Goal: Task Accomplishment & Management: Complete application form

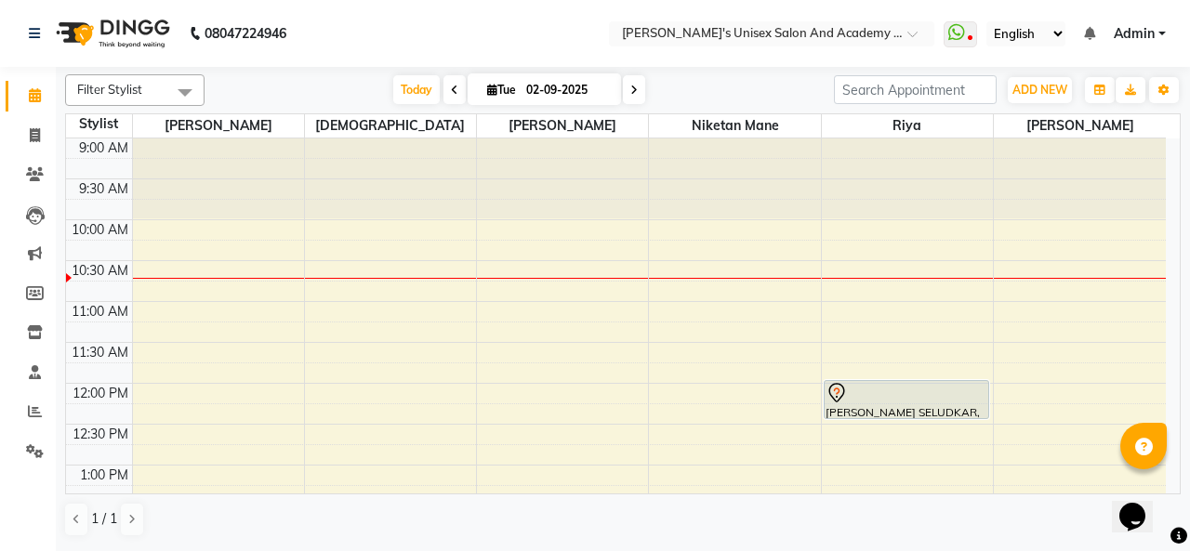
click at [895, 397] on div at bounding box center [906, 393] width 162 height 22
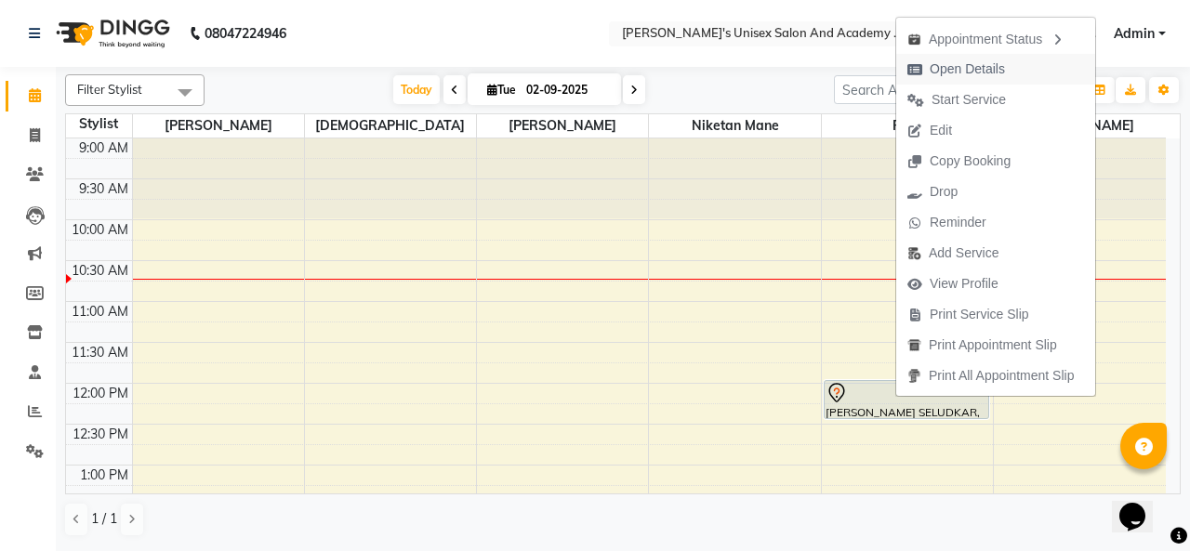
click at [982, 65] on span "Open Details" at bounding box center [967, 69] width 75 height 20
select select "7"
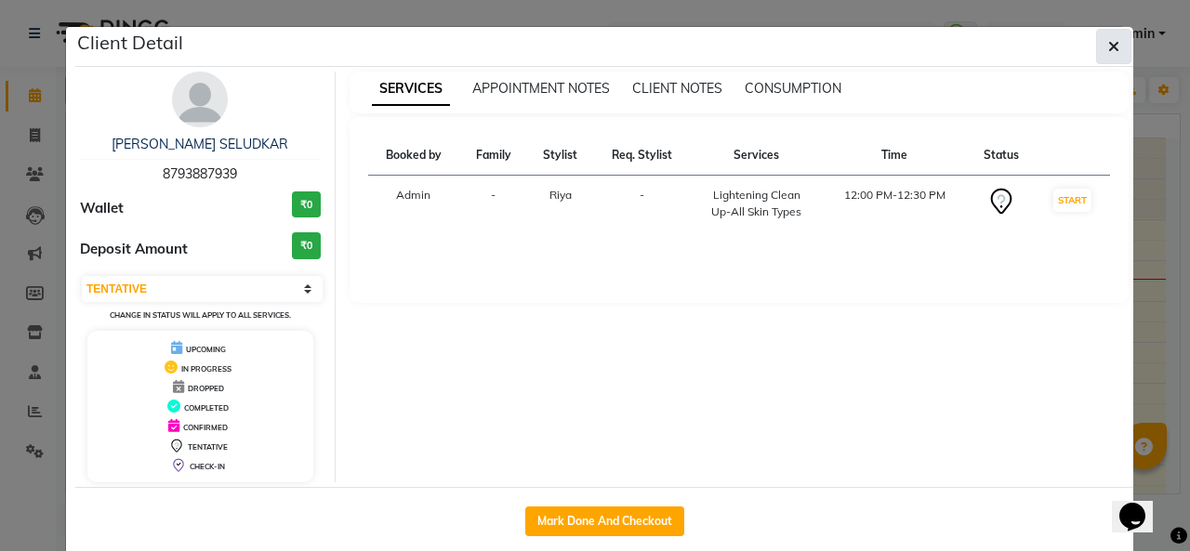
click at [1115, 54] on button "button" at bounding box center [1113, 46] width 35 height 35
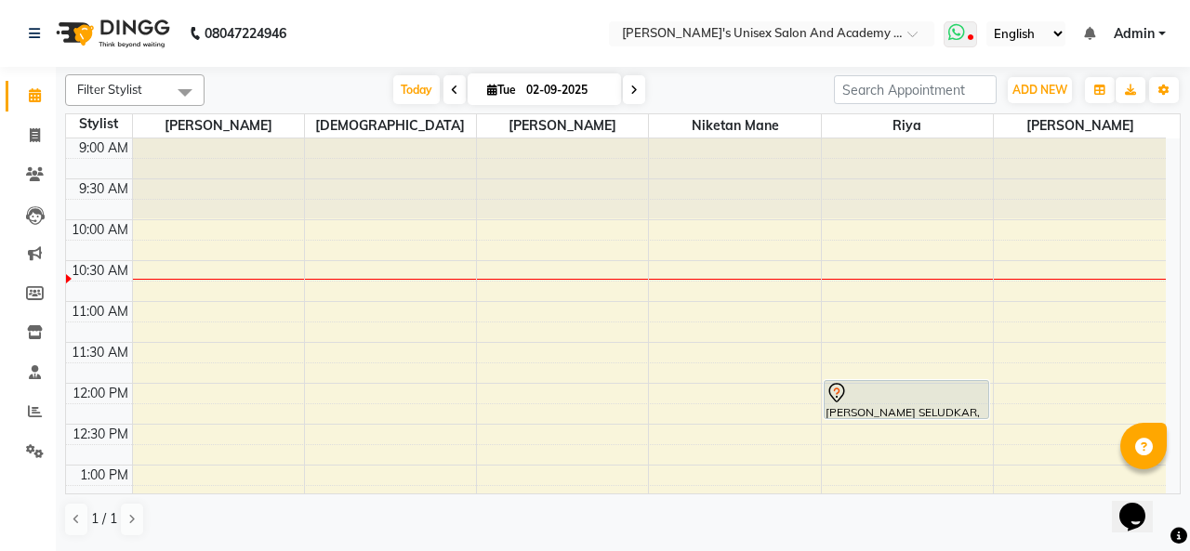
drag, startPoint x: 970, startPoint y: 36, endPoint x: 955, endPoint y: 47, distance: 19.3
click at [971, 36] on icon at bounding box center [971, 38] width 6 height 9
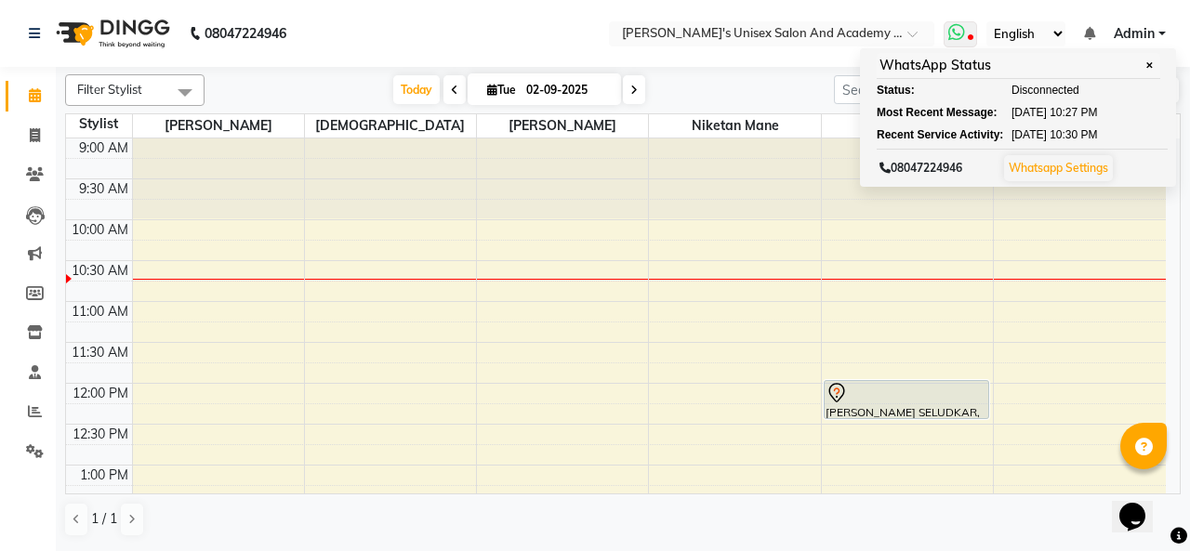
click at [968, 38] on span at bounding box center [959, 34] width 33 height 26
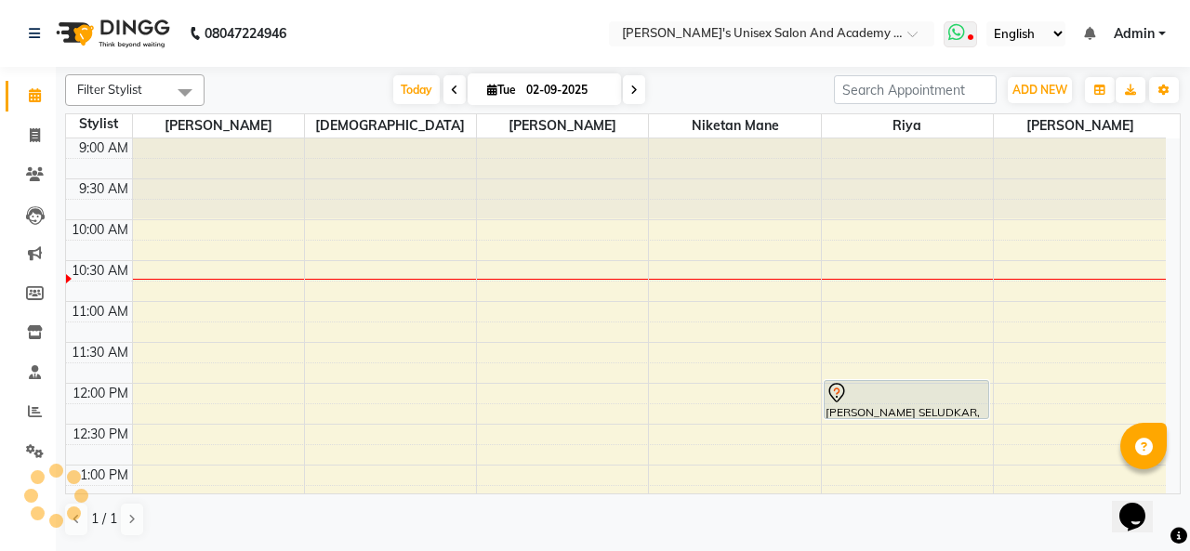
click at [968, 35] on span at bounding box center [959, 34] width 33 height 26
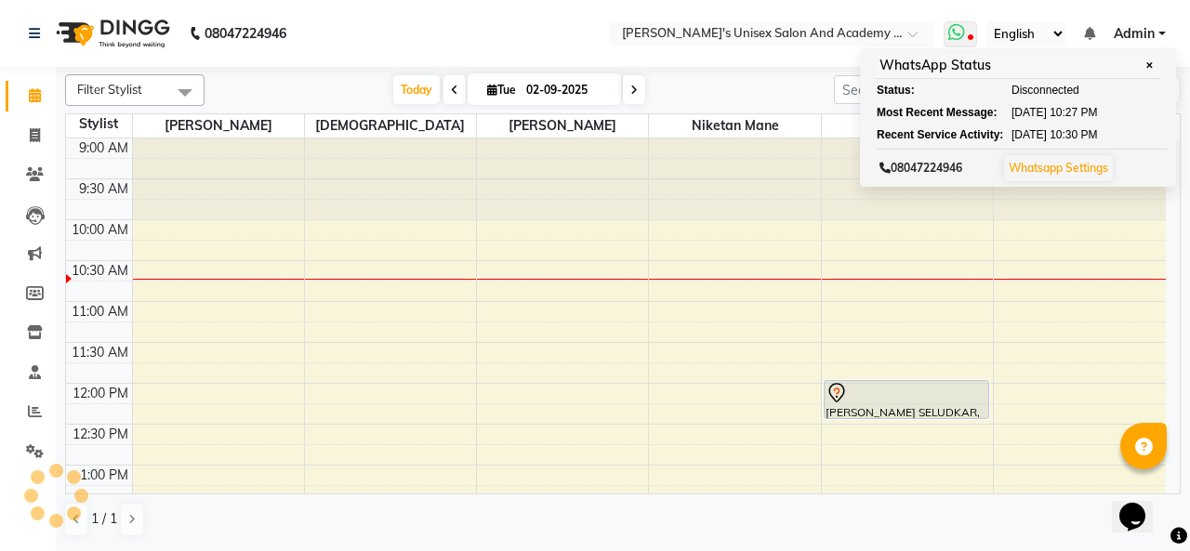
click at [968, 35] on span at bounding box center [959, 34] width 33 height 26
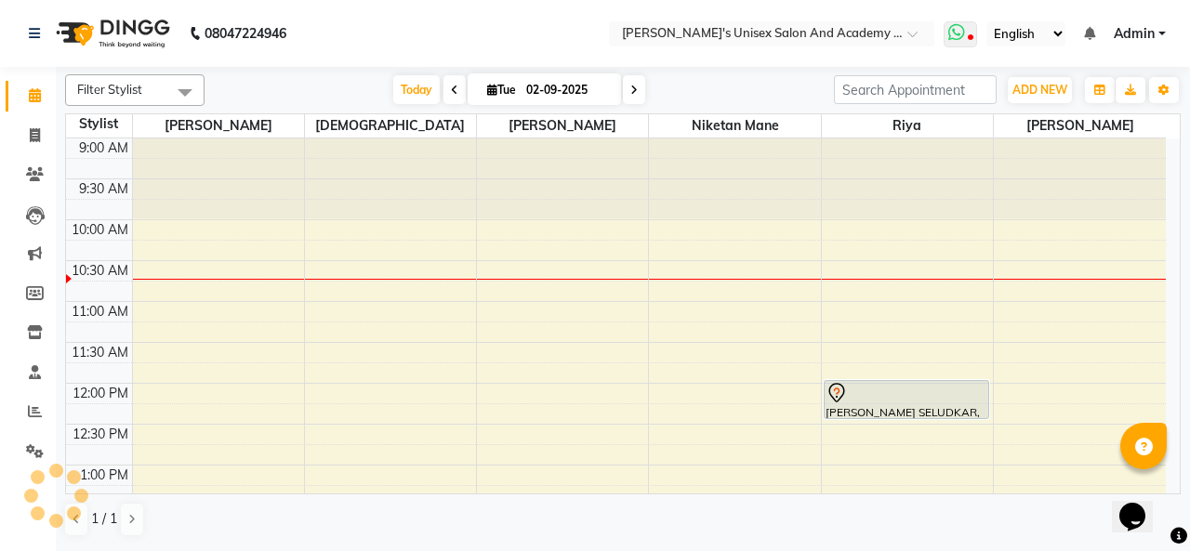
click at [968, 35] on span at bounding box center [959, 34] width 33 height 26
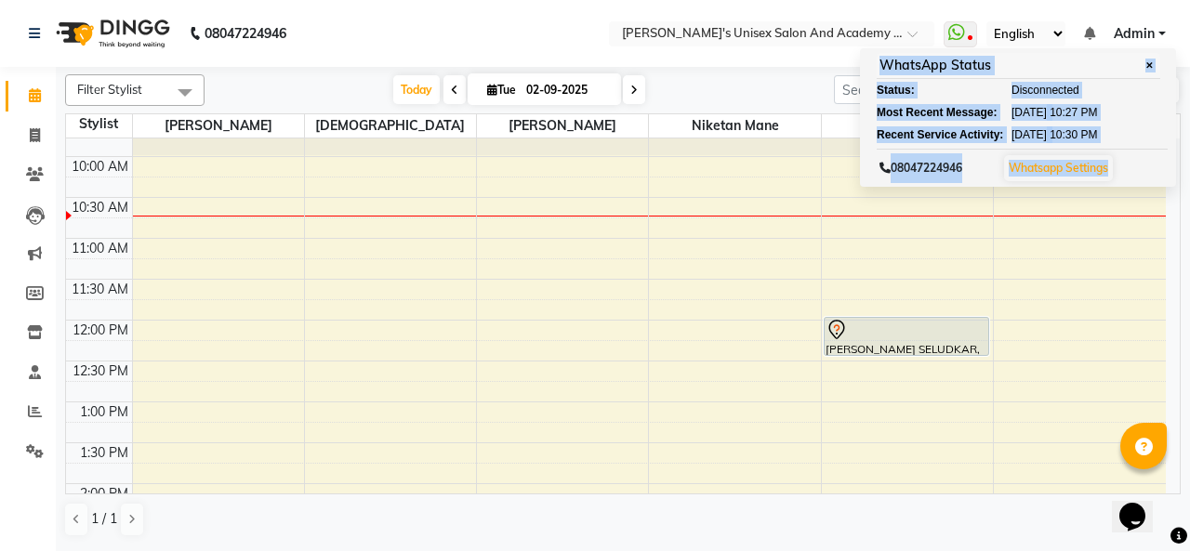
scroll to position [93, 0]
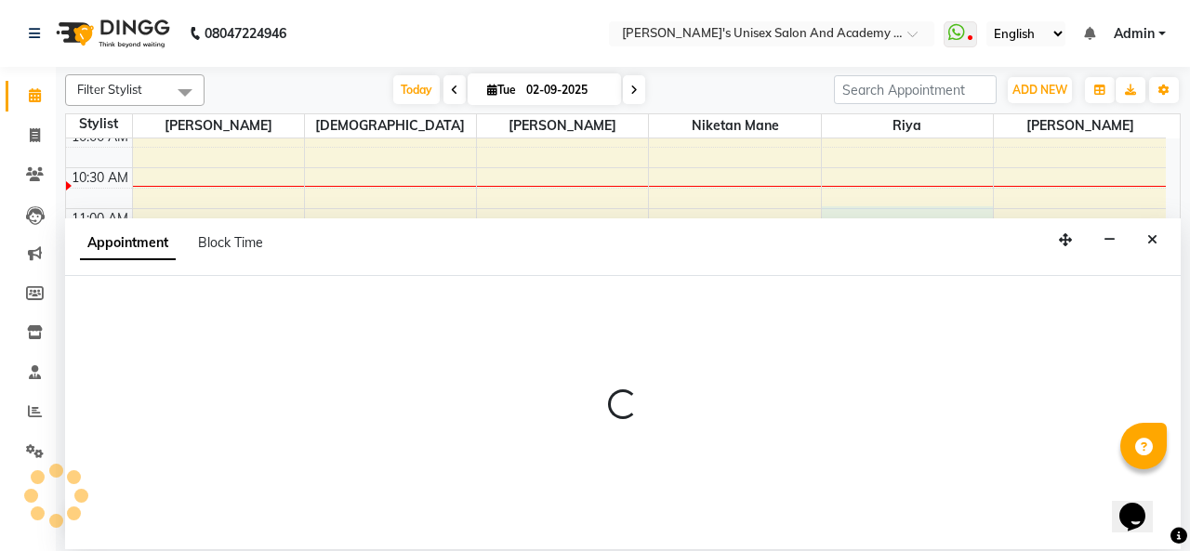
select select "52731"
select select "660"
select select "tentative"
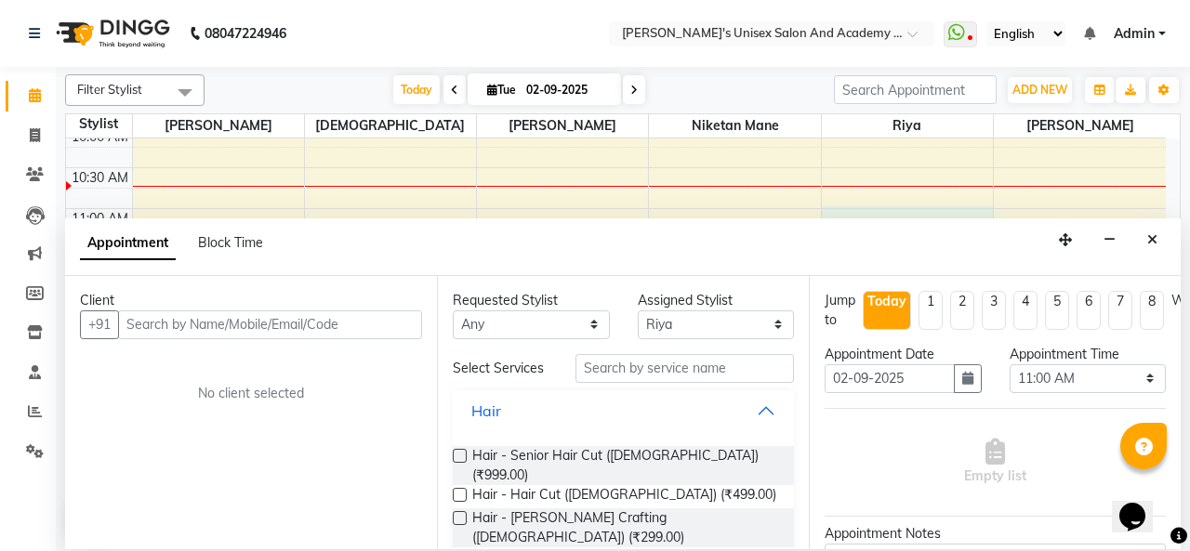
click at [557, 406] on button "Hair" at bounding box center [623, 410] width 326 height 33
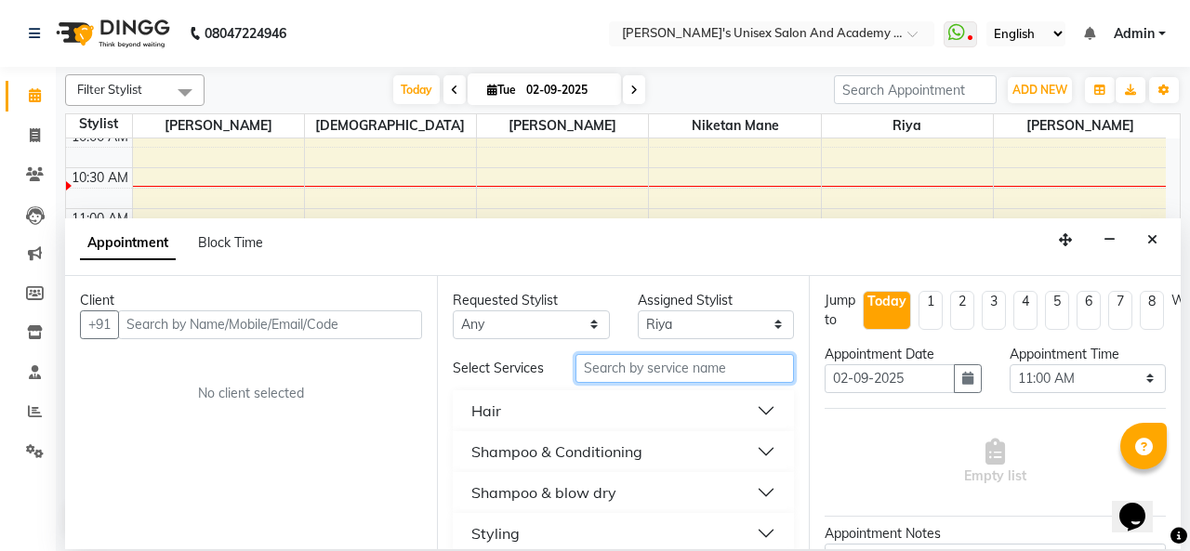
click at [630, 370] on input "text" at bounding box center [684, 368] width 218 height 29
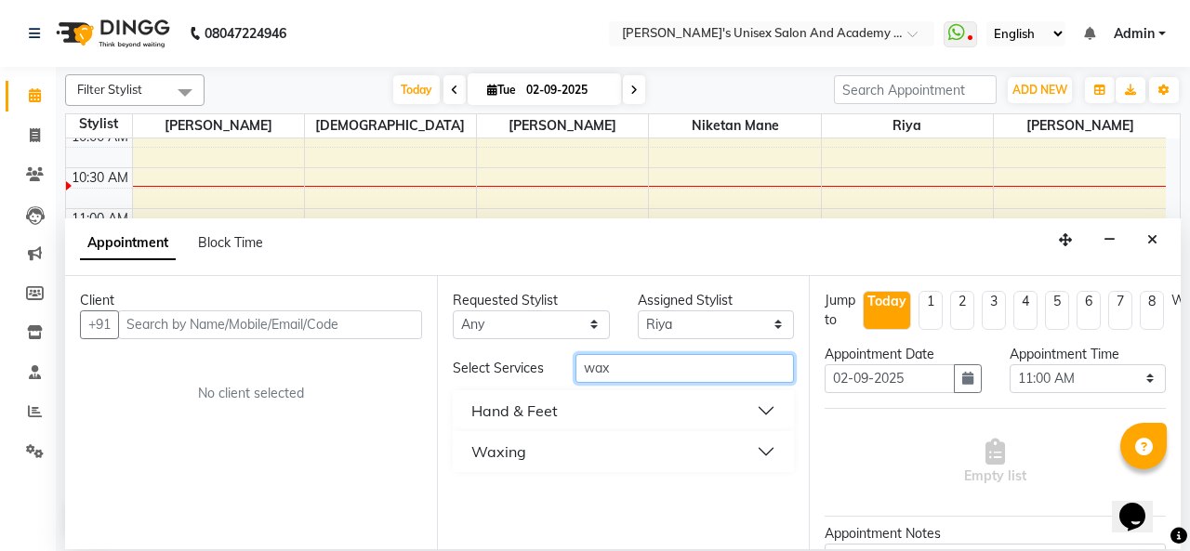
type input "wax"
click at [601, 454] on button "Waxing" at bounding box center [623, 451] width 326 height 33
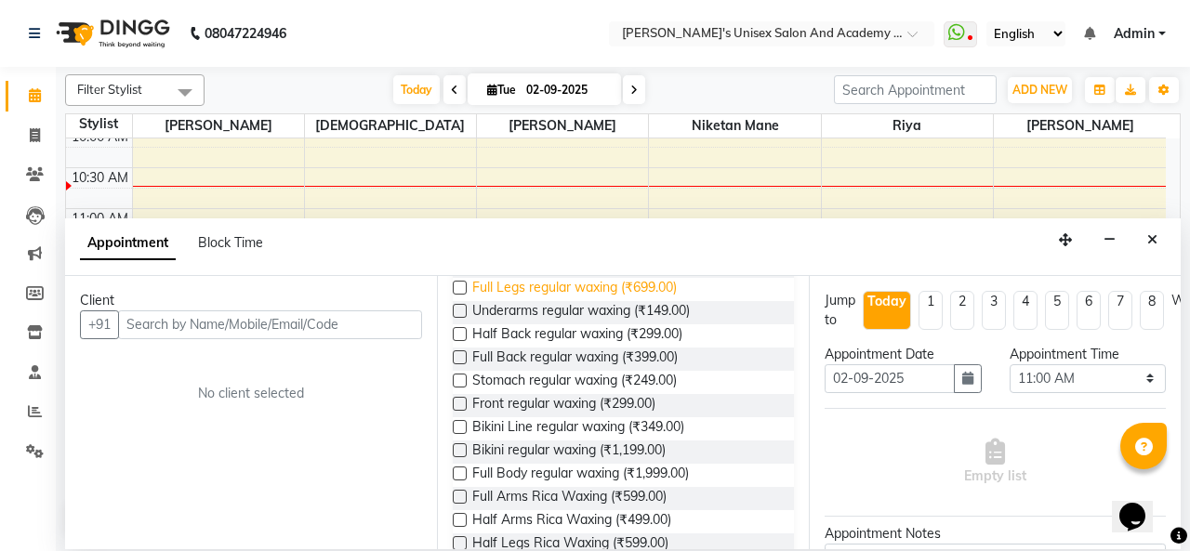
scroll to position [372, 0]
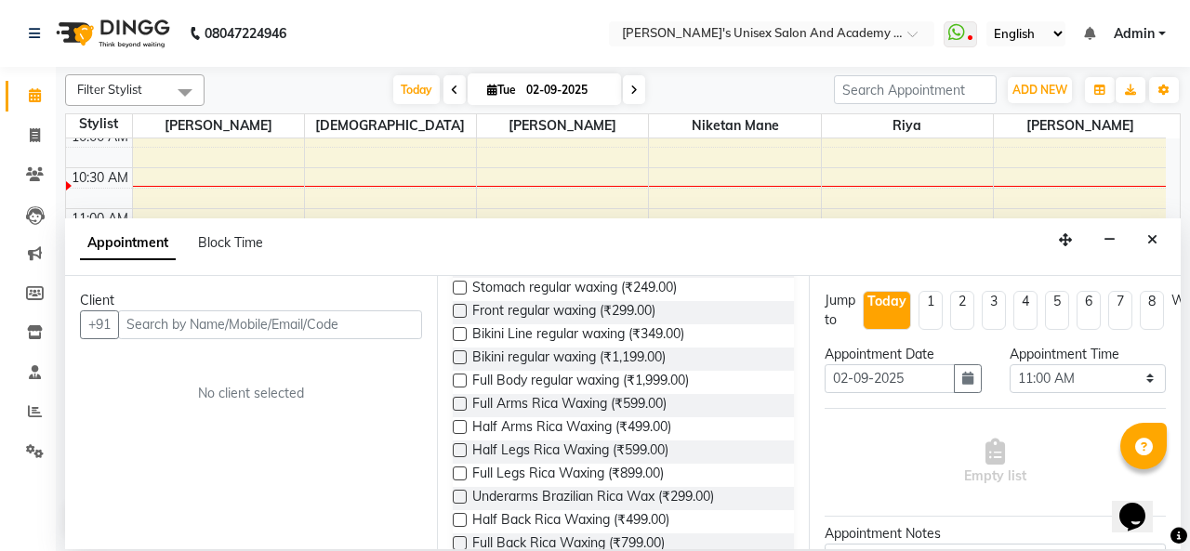
click at [461, 397] on label at bounding box center [460, 404] width 14 height 14
click at [461, 400] on input "checkbox" at bounding box center [459, 406] width 12 height 12
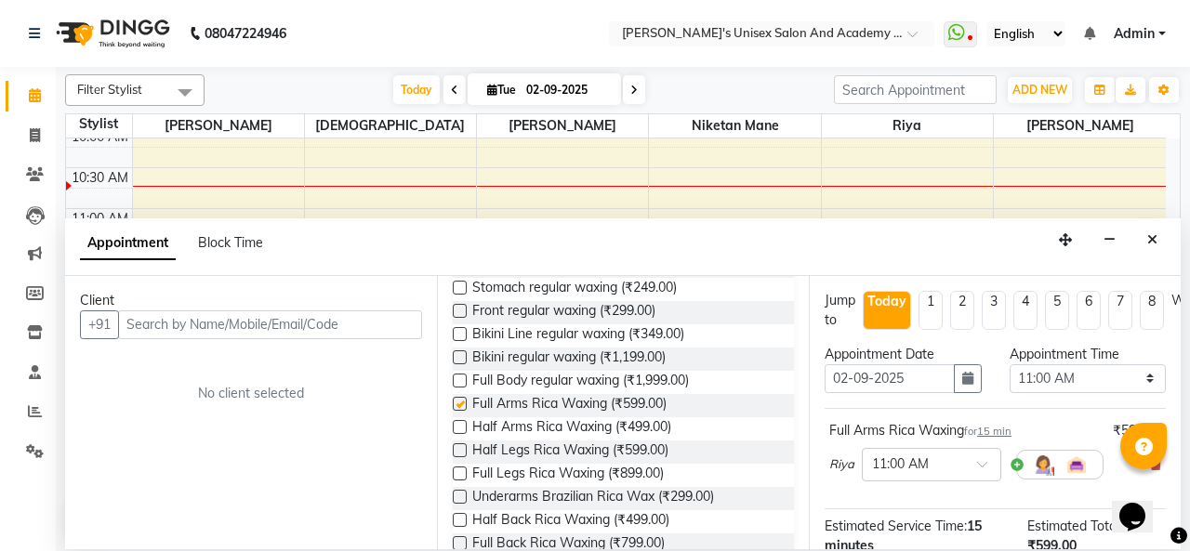
checkbox input "false"
click at [459, 473] on label at bounding box center [460, 474] width 14 height 14
click at [459, 473] on input "checkbox" at bounding box center [459, 475] width 12 height 12
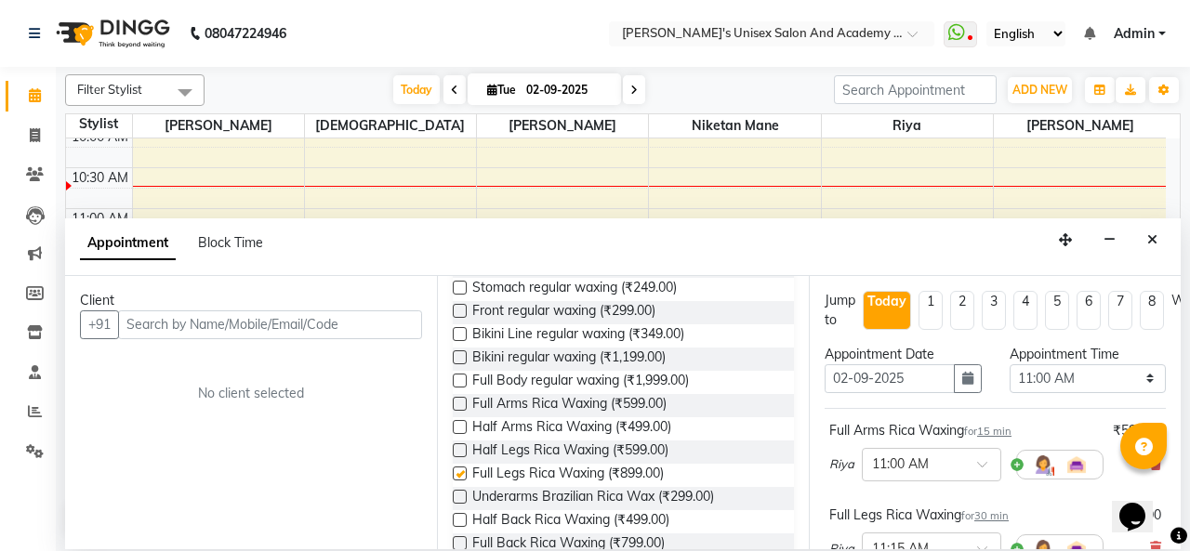
checkbox input "false"
click at [458, 494] on label at bounding box center [460, 497] width 14 height 14
click at [458, 494] on input "checkbox" at bounding box center [459, 499] width 12 height 12
checkbox input "false"
click at [286, 319] on input "text" at bounding box center [270, 324] width 304 height 29
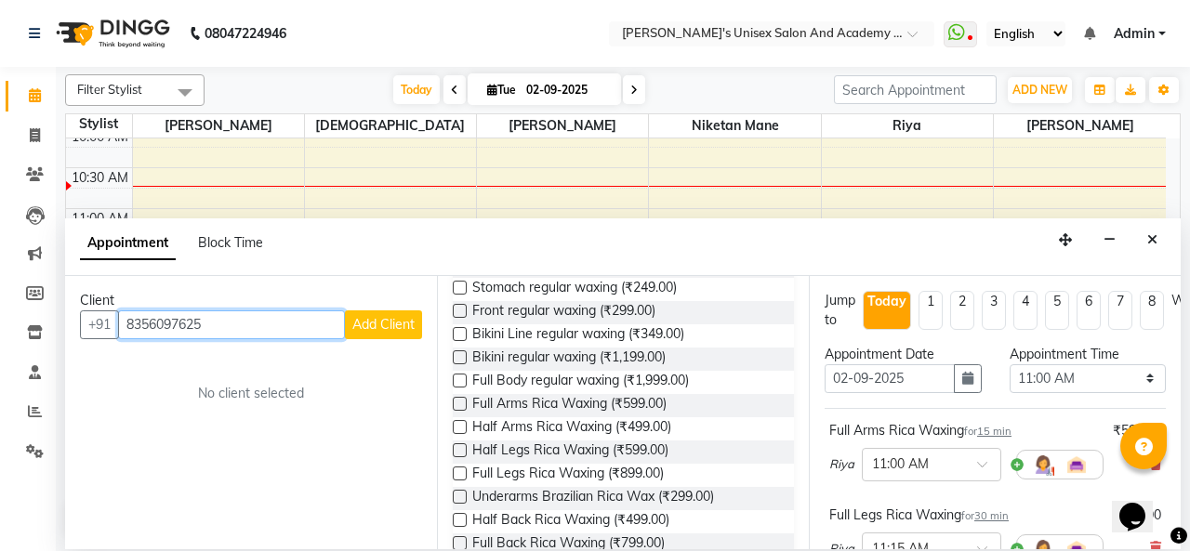
type input "8356097625"
click at [375, 324] on span "Add Client" at bounding box center [383, 324] width 62 height 17
select select "22"
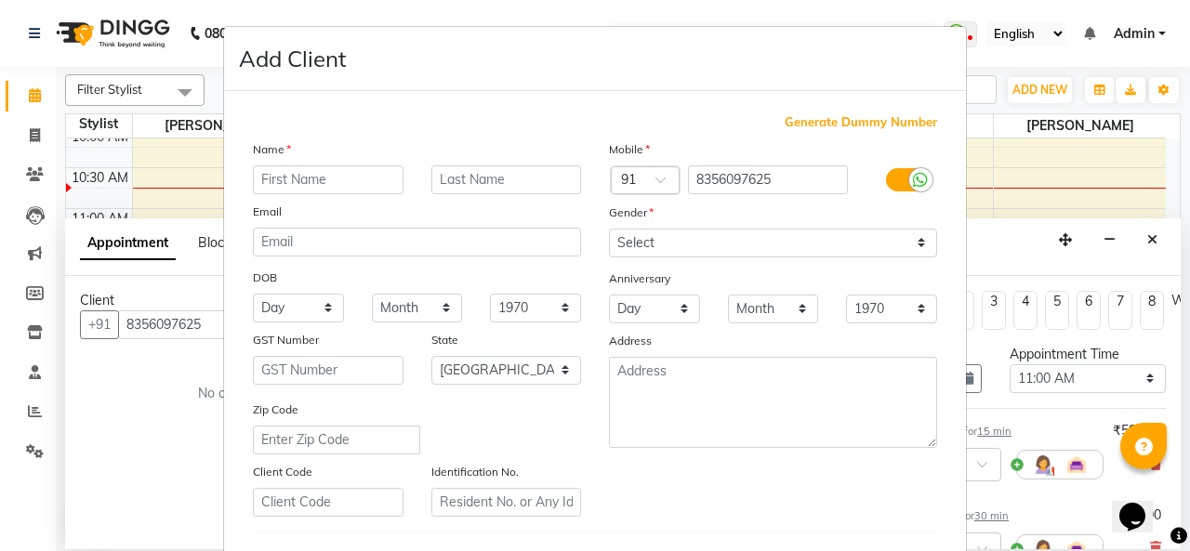
click at [349, 179] on input "text" at bounding box center [328, 179] width 151 height 29
type input "[PERSON_NAME]"
click at [455, 179] on input "text" at bounding box center [506, 179] width 151 height 29
type input "[PERSON_NAME]"
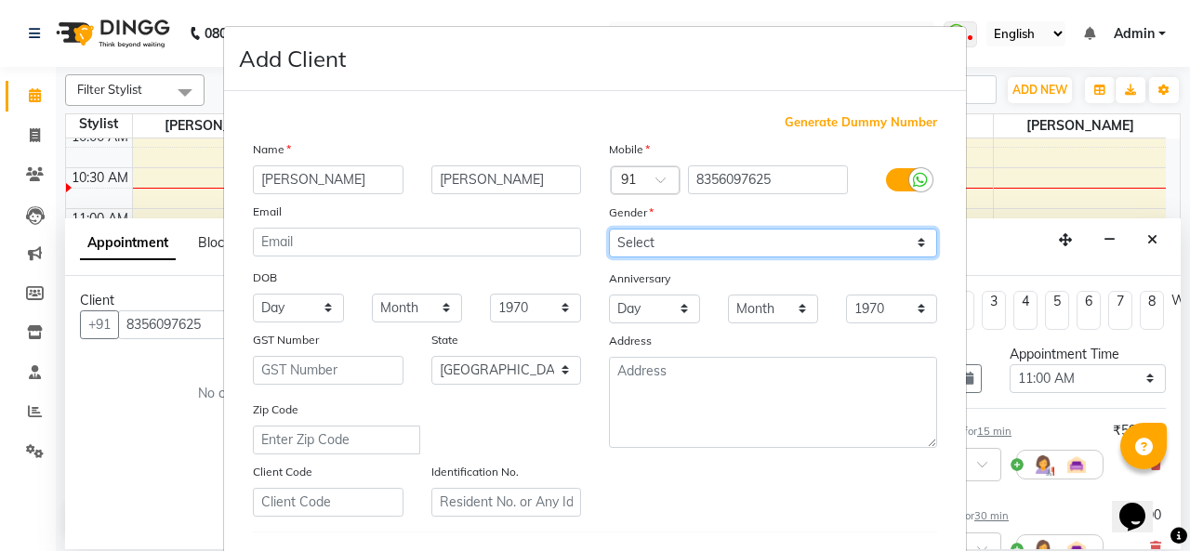
click at [749, 236] on select "Select [DEMOGRAPHIC_DATA] [DEMOGRAPHIC_DATA] Other Prefer Not To Say" at bounding box center [773, 243] width 328 height 29
select select "[DEMOGRAPHIC_DATA]"
click at [609, 229] on select "Select [DEMOGRAPHIC_DATA] [DEMOGRAPHIC_DATA] Other Prefer Not To Say" at bounding box center [773, 243] width 328 height 29
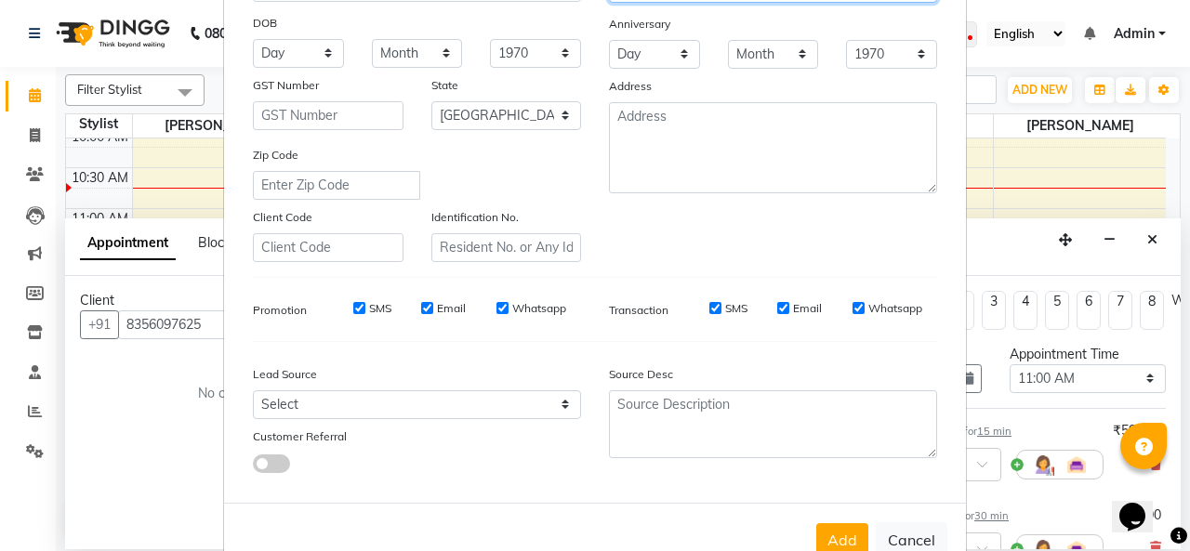
scroll to position [303, 0]
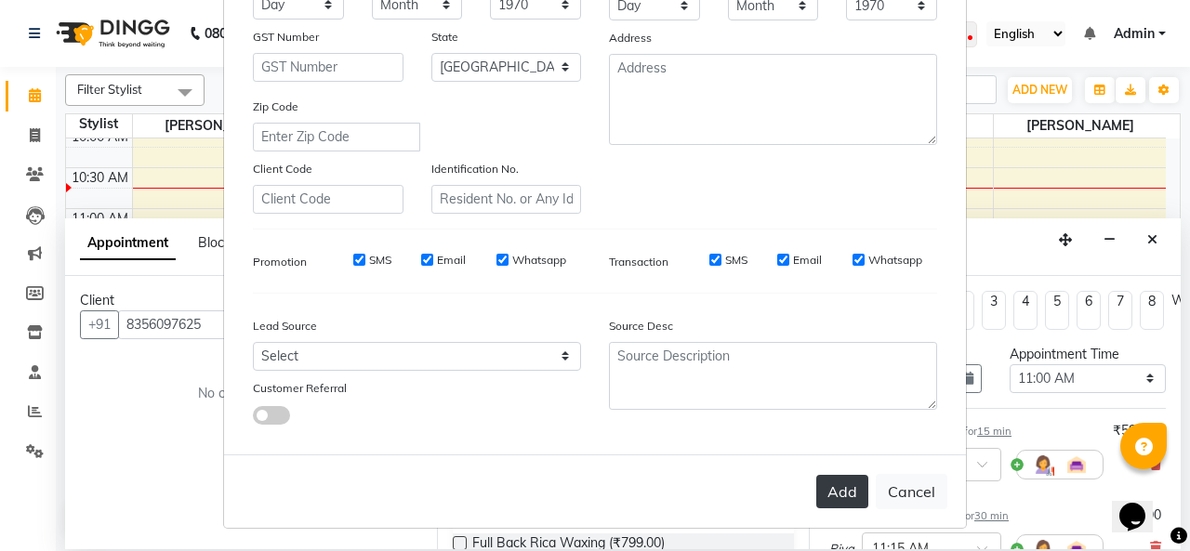
click at [823, 486] on button "Add" at bounding box center [842, 491] width 52 height 33
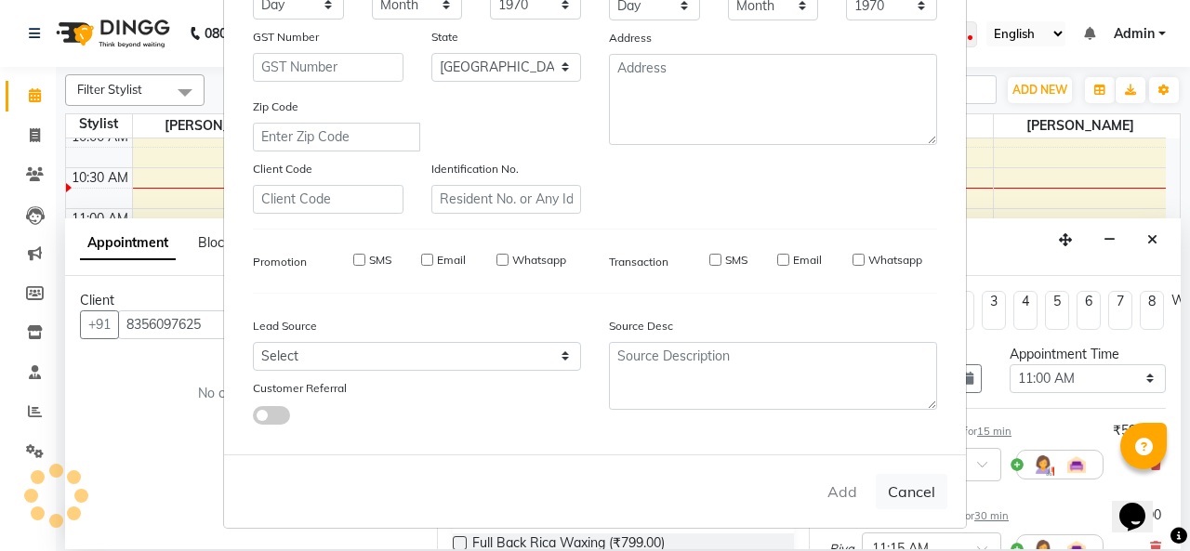
select select
select select "null"
select select
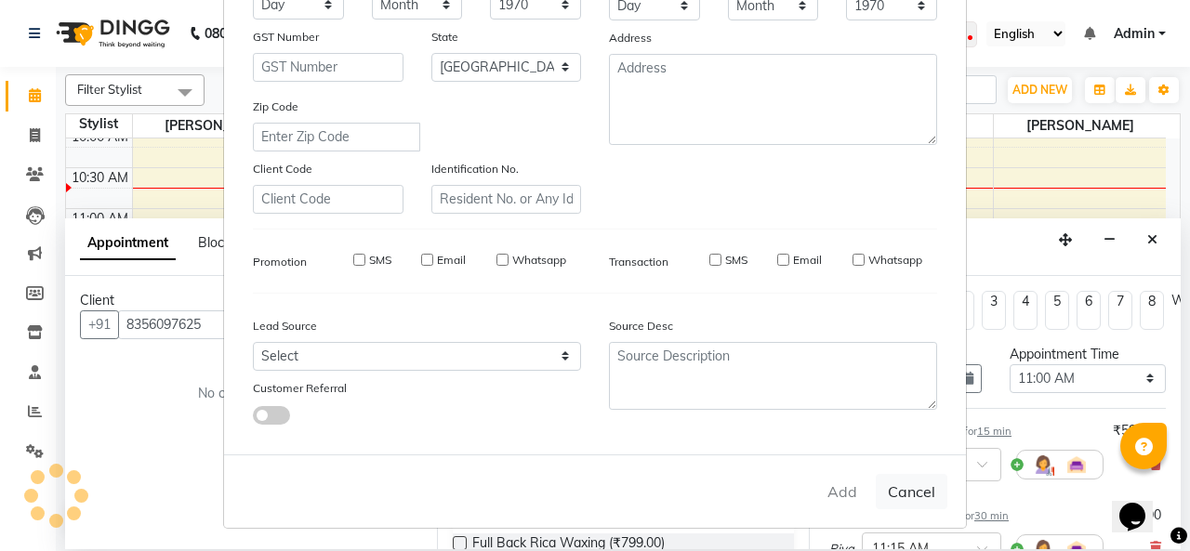
select select
checkbox input "false"
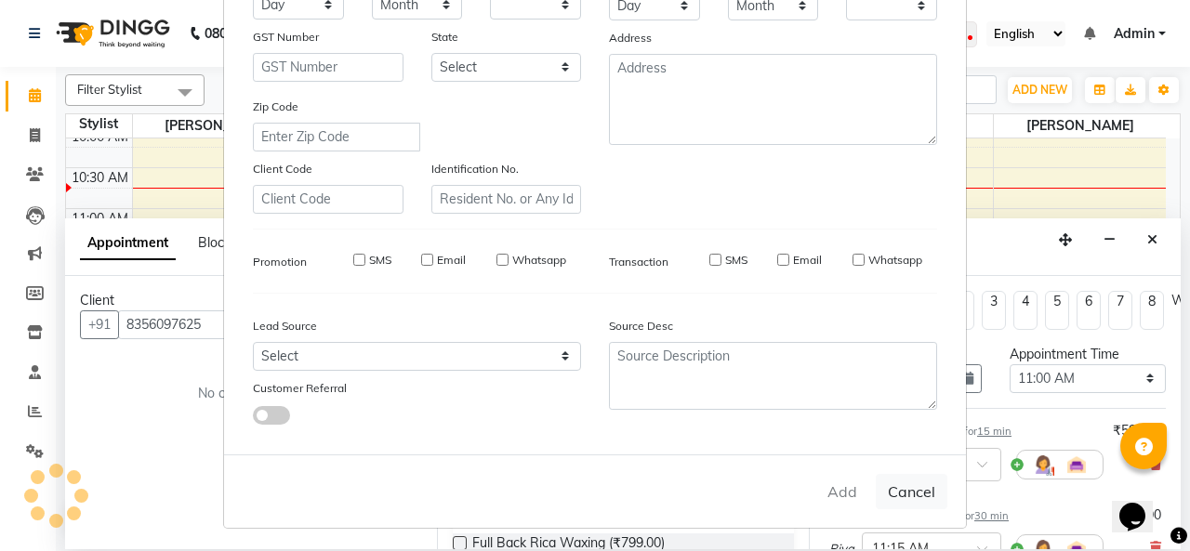
checkbox input "false"
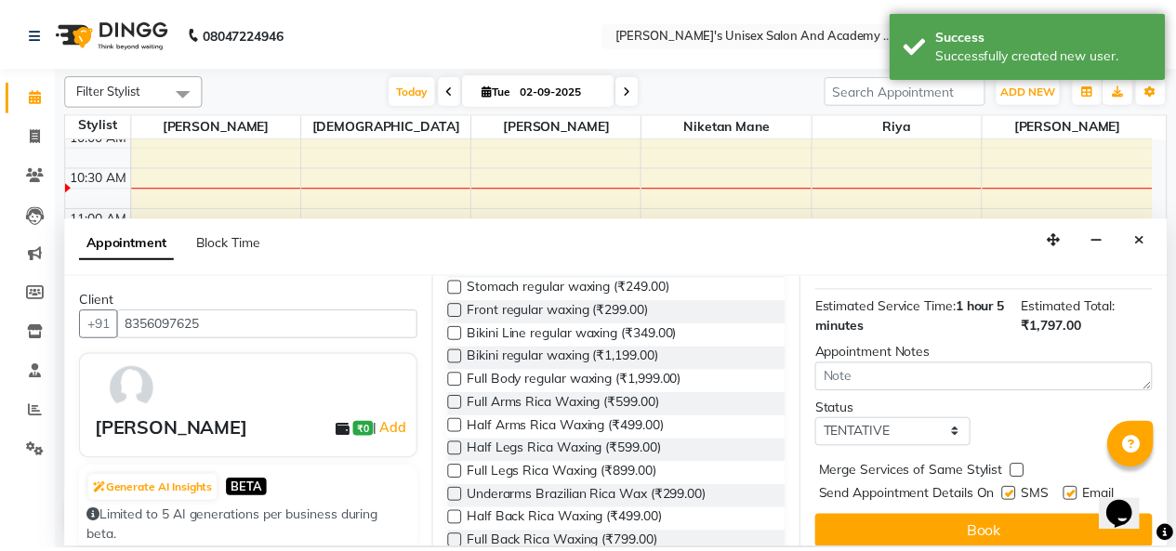
scroll to position [417, 0]
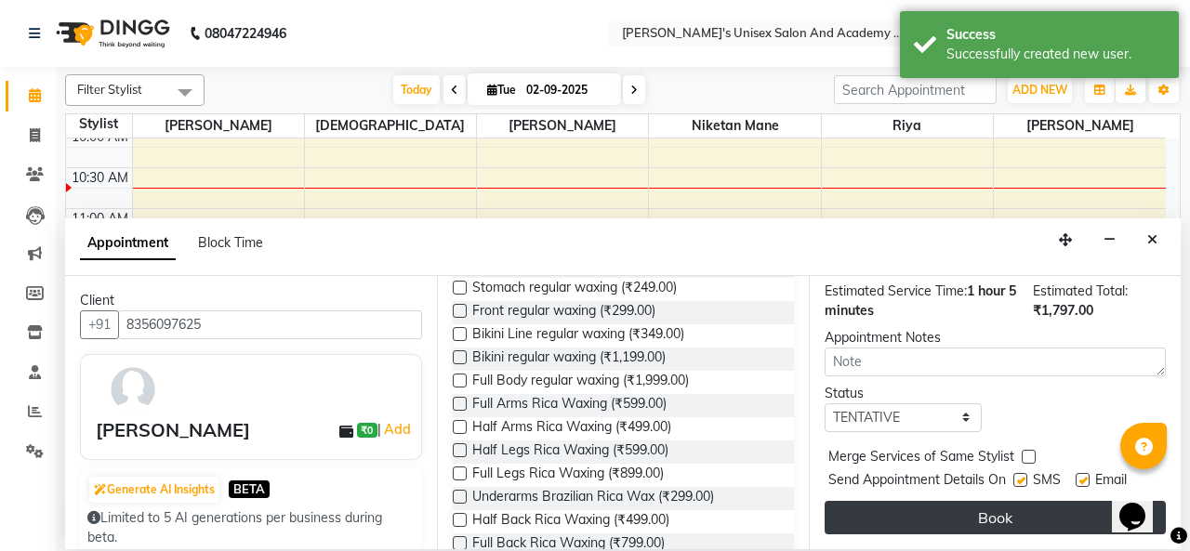
click at [928, 502] on button "Book" at bounding box center [995, 517] width 341 height 33
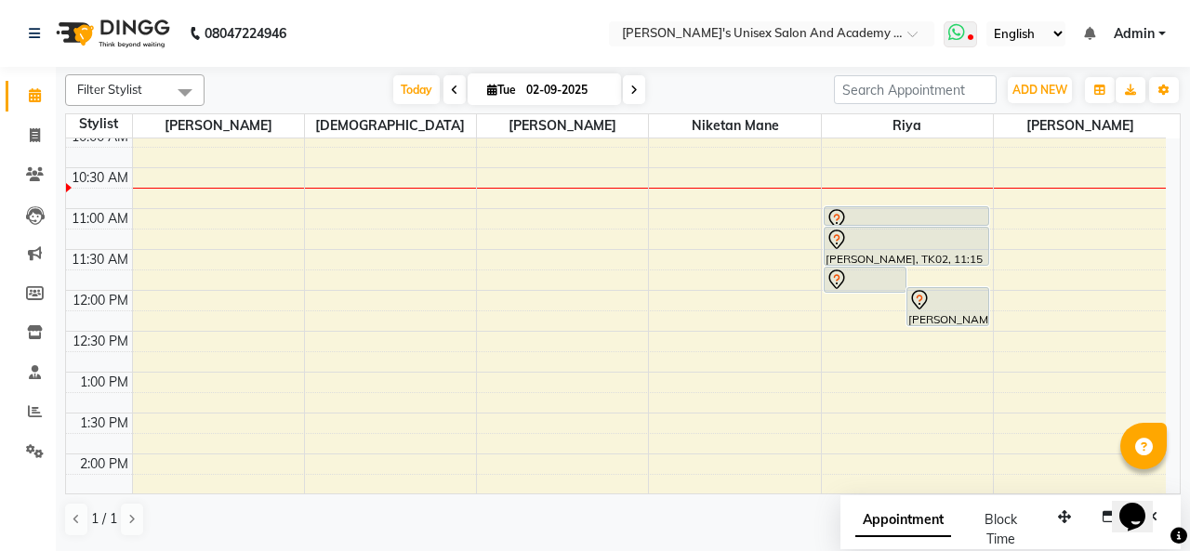
click at [974, 39] on span at bounding box center [959, 34] width 33 height 26
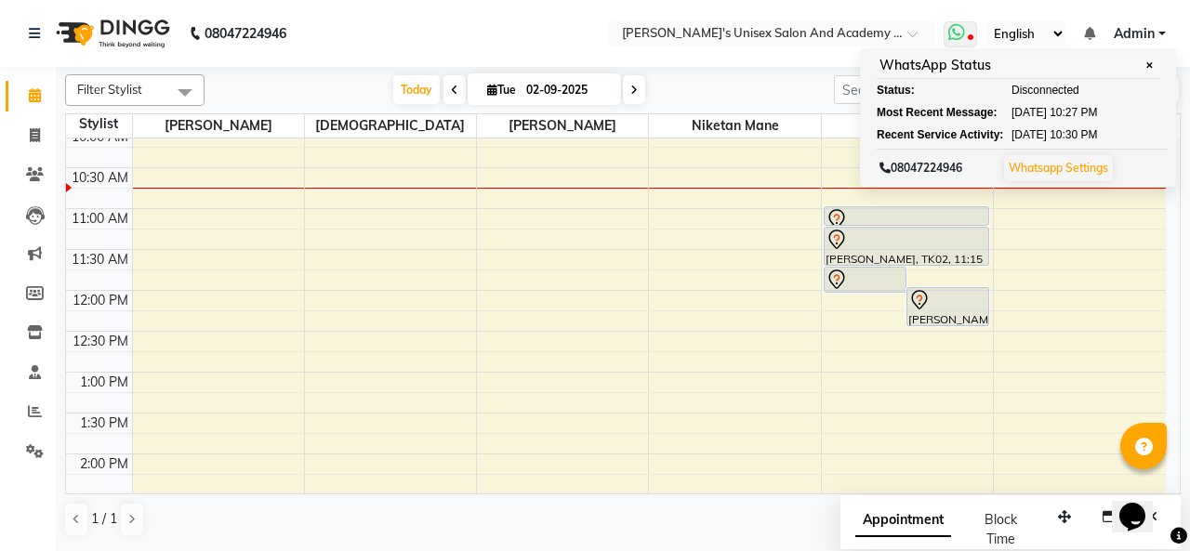
click at [970, 37] on icon at bounding box center [971, 38] width 6 height 9
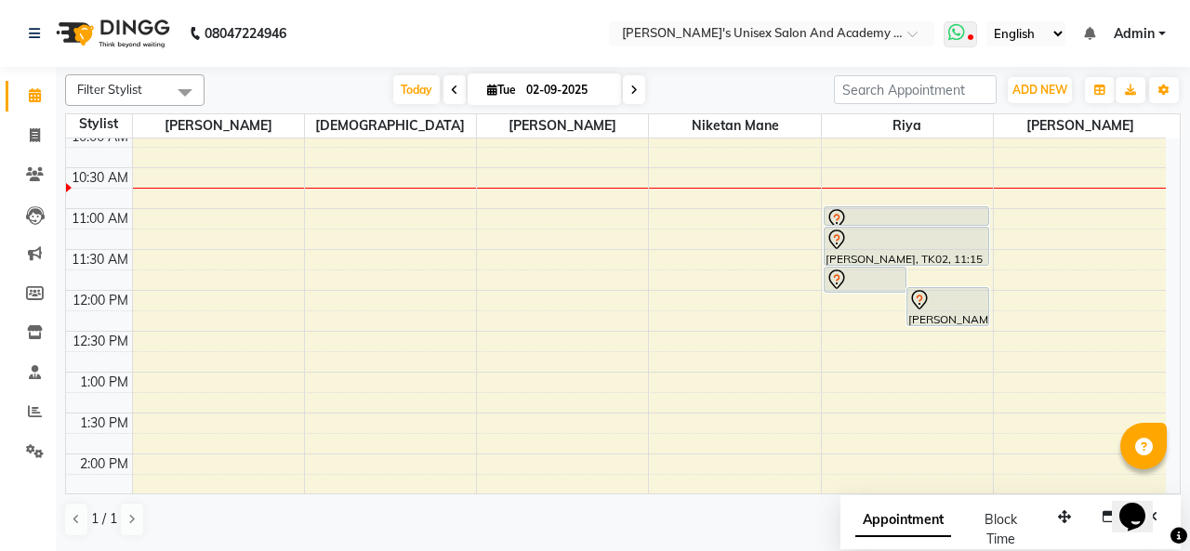
click at [970, 37] on icon at bounding box center [971, 38] width 6 height 9
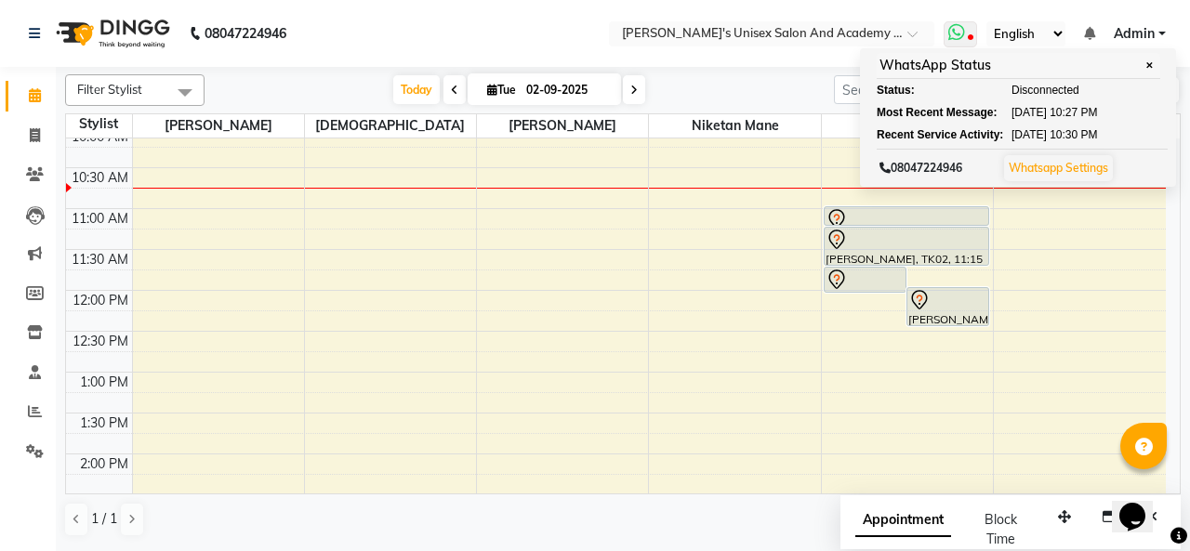
click at [970, 37] on icon at bounding box center [971, 38] width 6 height 9
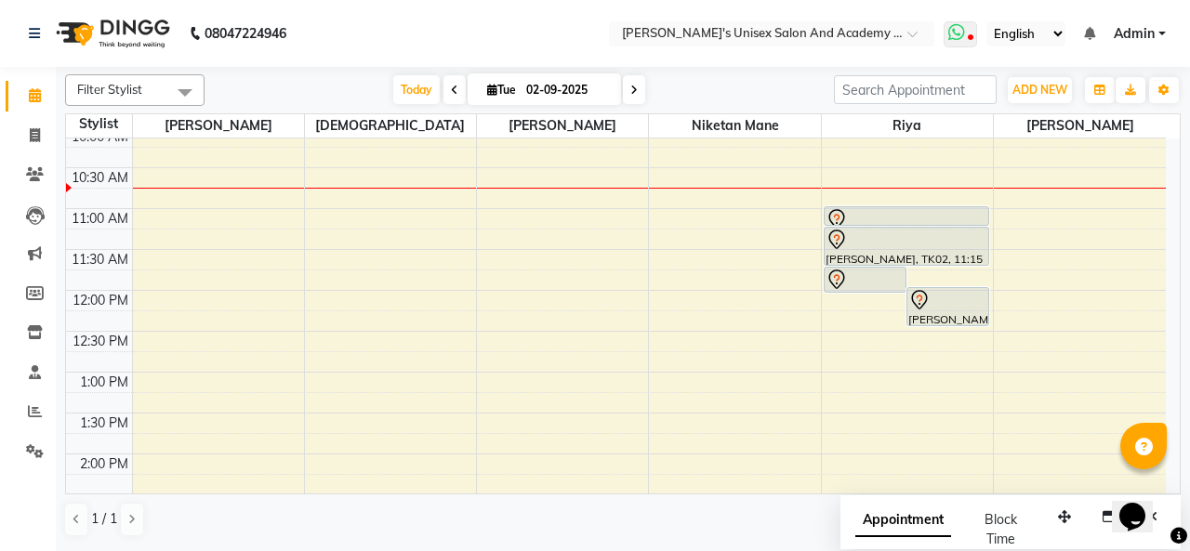
click at [970, 37] on icon at bounding box center [971, 38] width 6 height 9
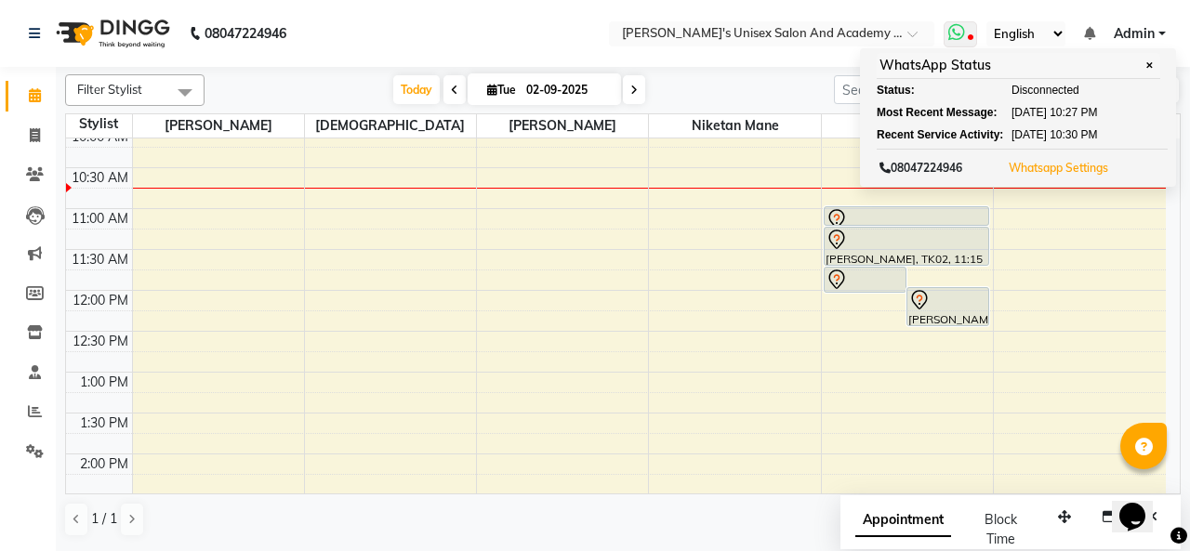
click at [1037, 156] on button "Whatsapp Settings" at bounding box center [1058, 168] width 109 height 26
click at [1041, 165] on link "Whatsapp Settings" at bounding box center [1058, 168] width 99 height 14
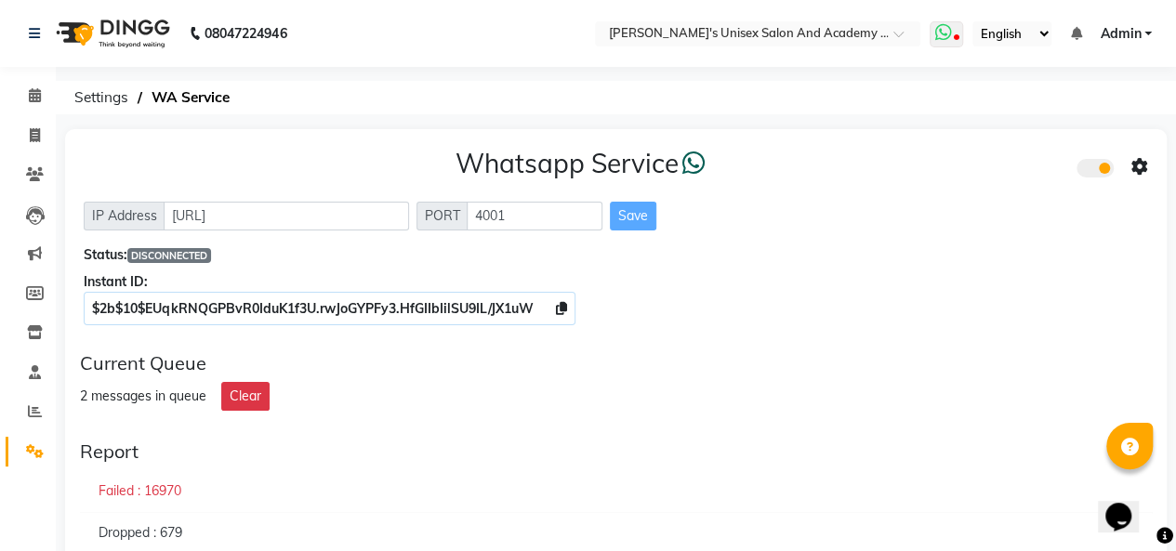
click at [961, 38] on span at bounding box center [946, 34] width 33 height 26
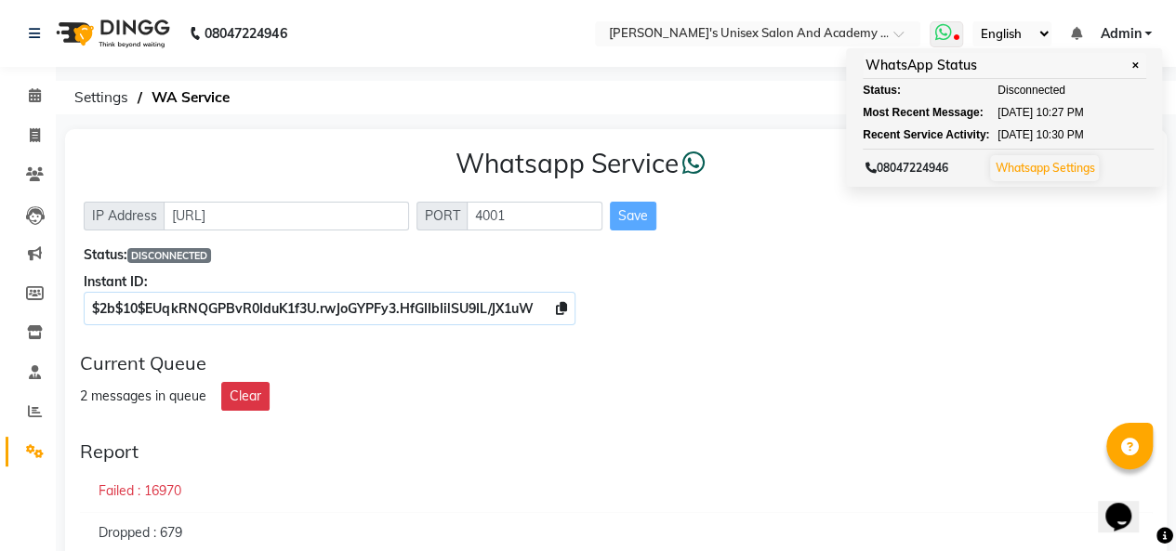
click at [960, 38] on span at bounding box center [946, 34] width 33 height 26
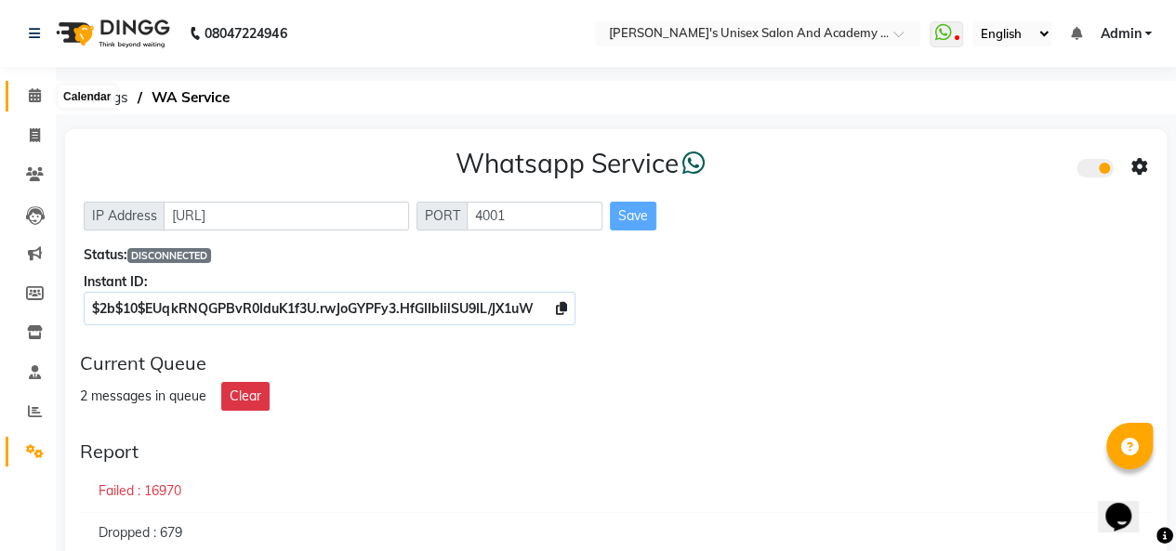
click at [43, 99] on span at bounding box center [35, 96] width 33 height 21
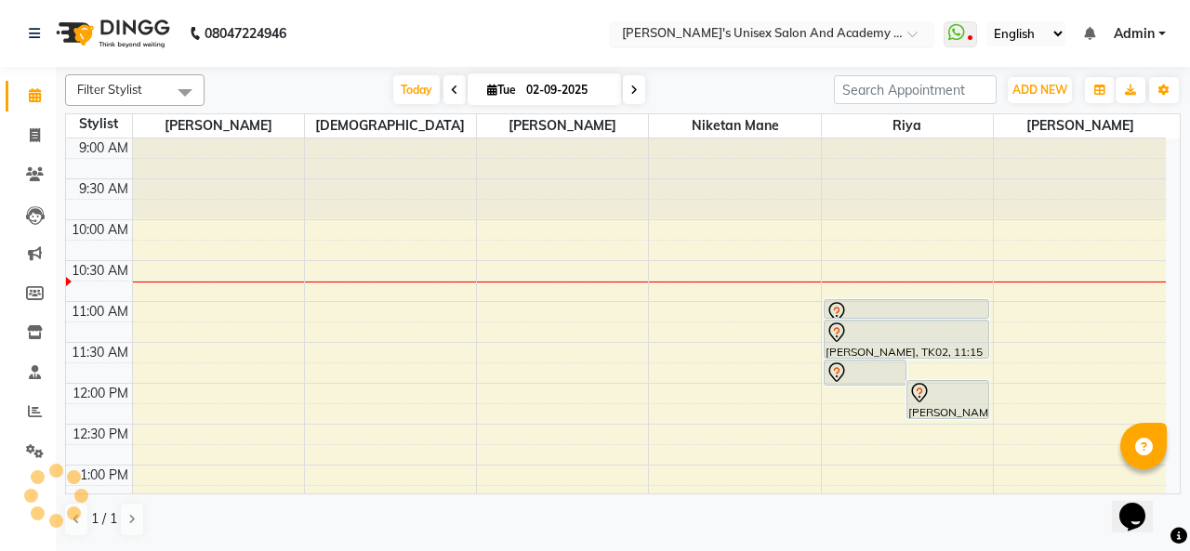
scroll to position [82, 0]
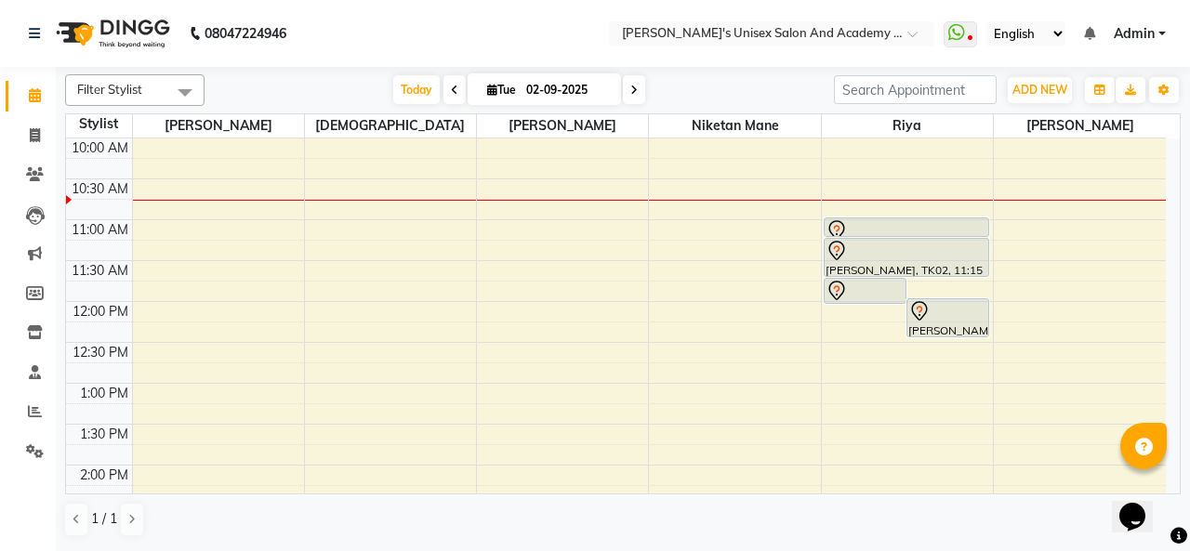
click at [961, 49] on nav "08047224946 Select Location × Sarisha's Unisex Salon And Academy , Kharadi What…" at bounding box center [595, 33] width 1190 height 67
click at [965, 34] on icon at bounding box center [956, 32] width 17 height 19
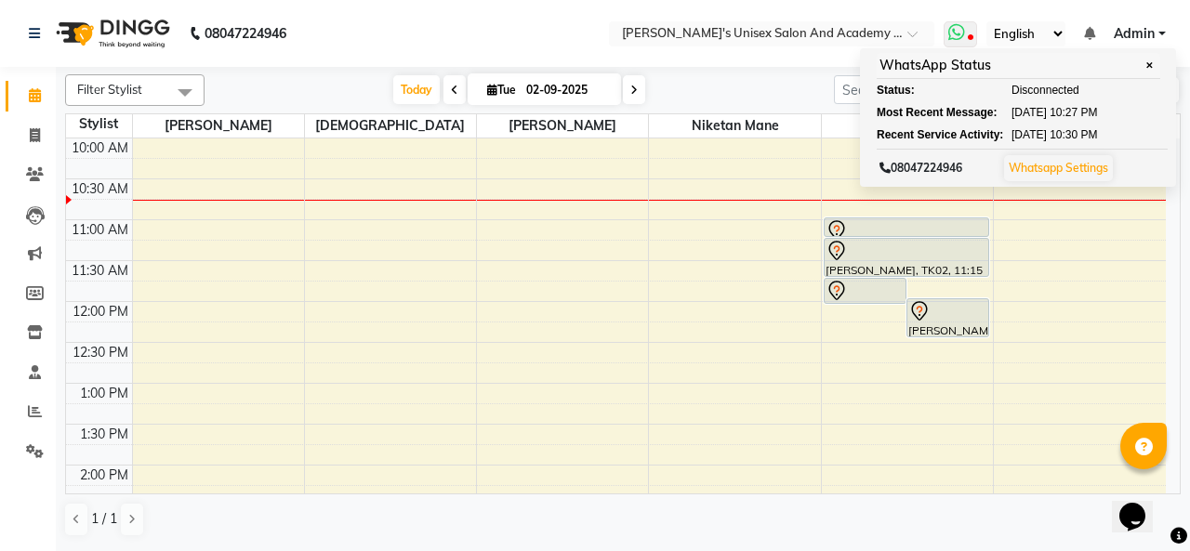
click at [965, 34] on icon at bounding box center [956, 32] width 17 height 19
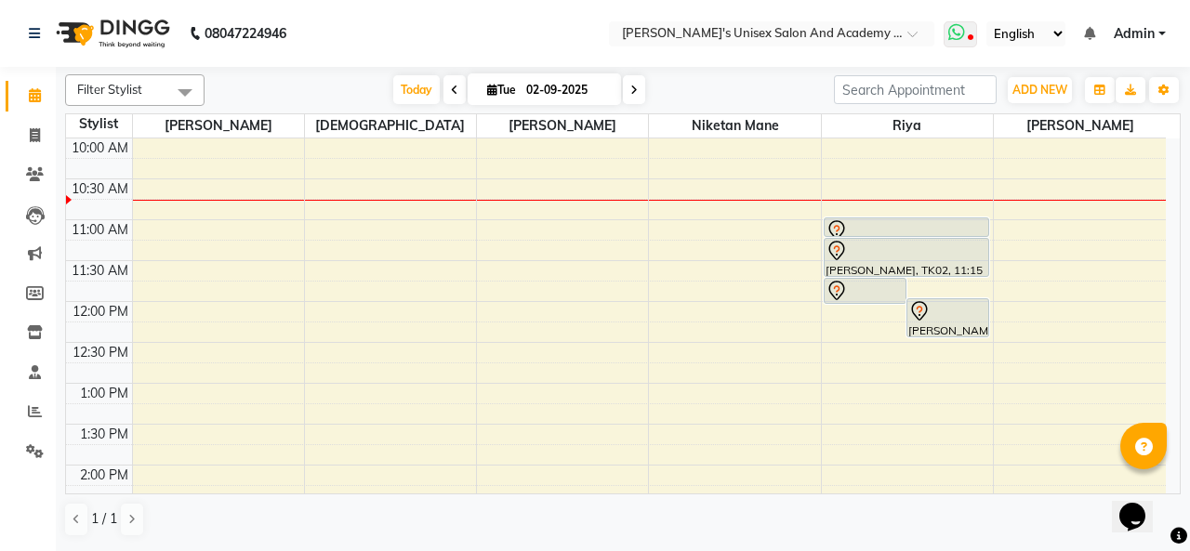
click at [972, 34] on icon at bounding box center [971, 38] width 6 height 9
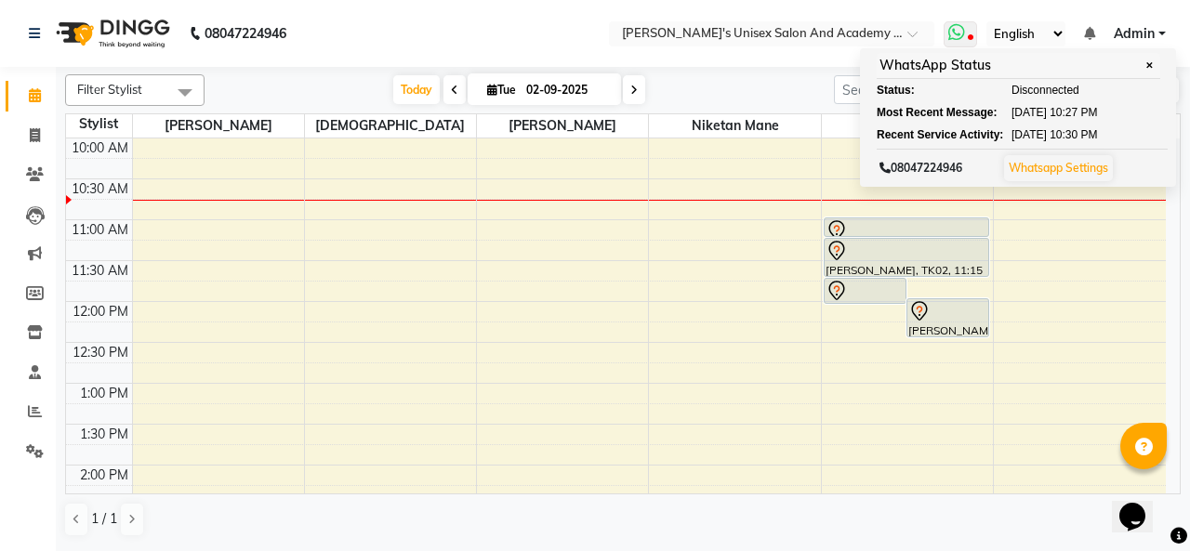
click at [972, 34] on icon at bounding box center [971, 38] width 6 height 9
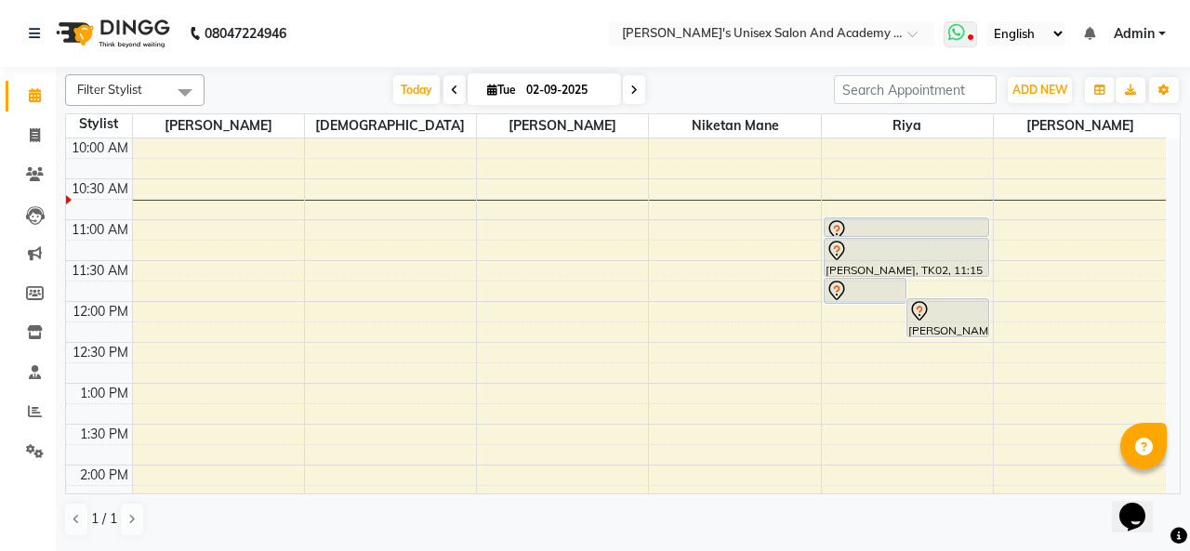
click at [972, 34] on icon at bounding box center [971, 38] width 6 height 9
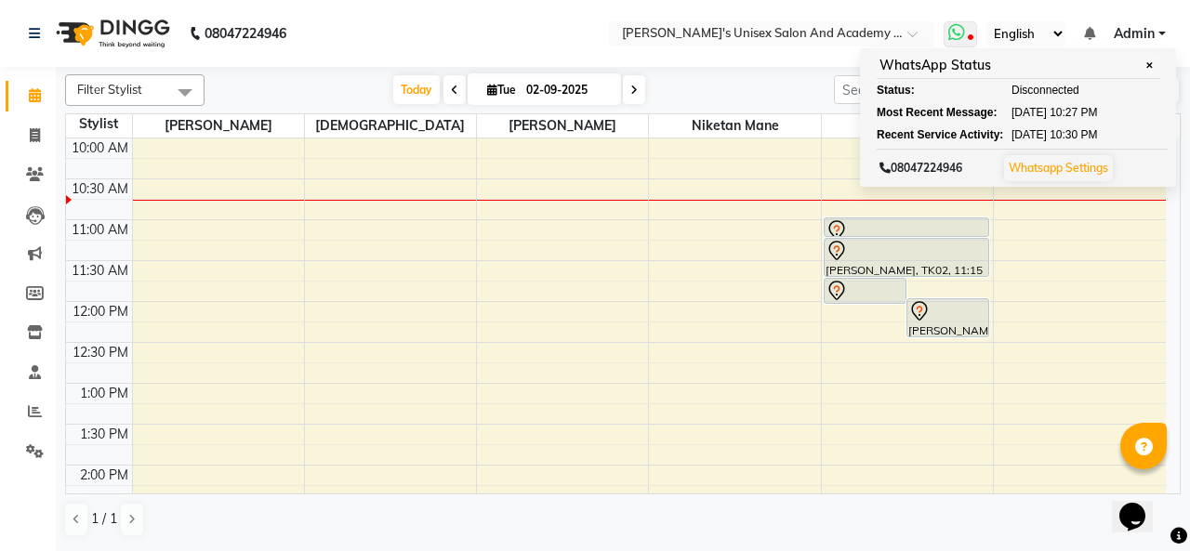
click at [972, 34] on icon at bounding box center [971, 38] width 6 height 9
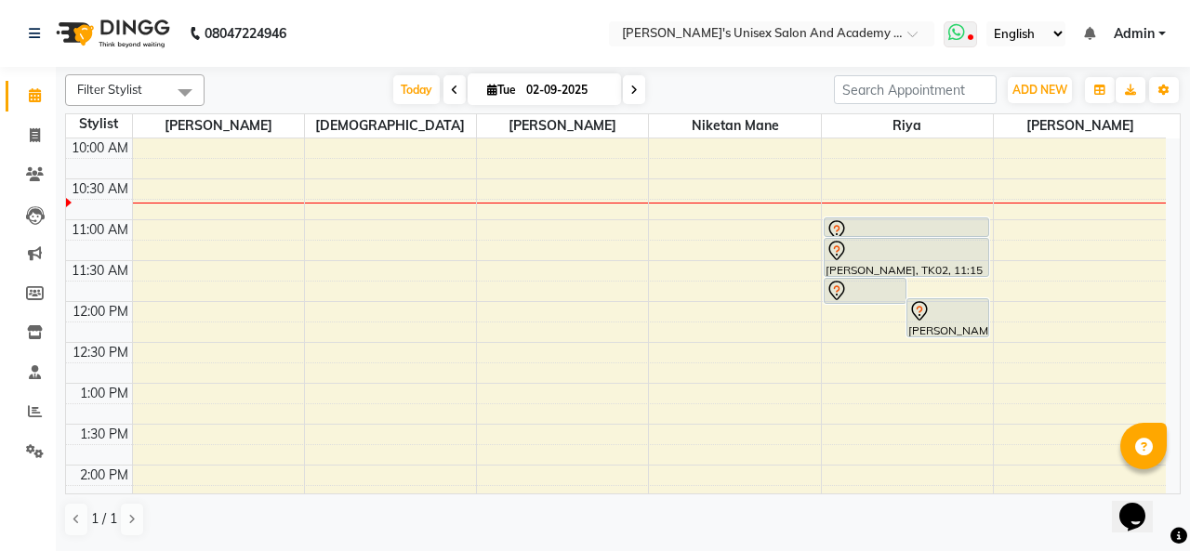
click at [970, 38] on icon at bounding box center [971, 38] width 6 height 9
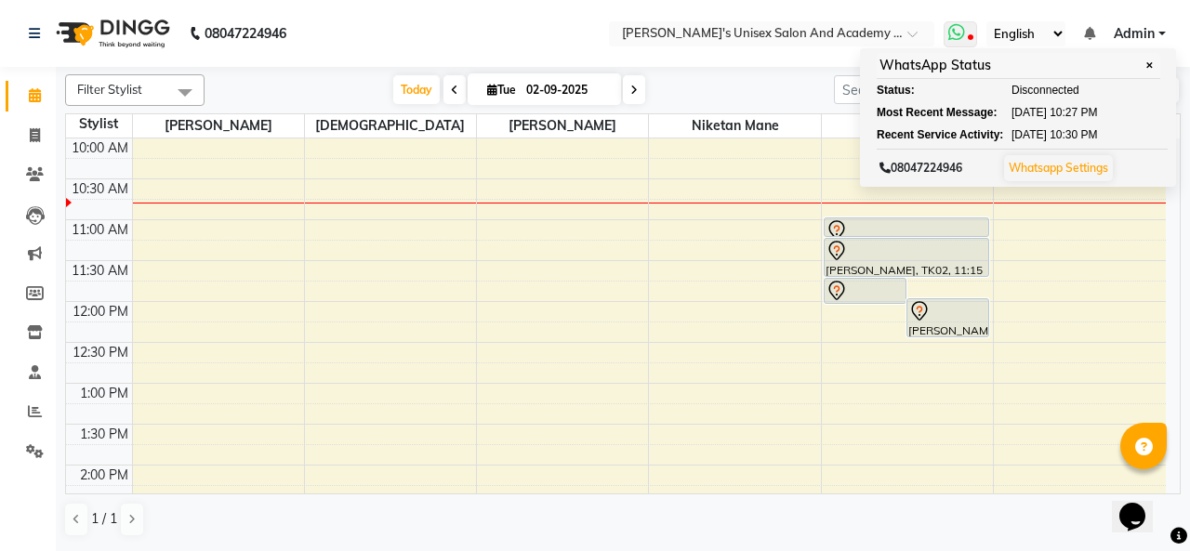
click at [974, 35] on span at bounding box center [959, 34] width 33 height 26
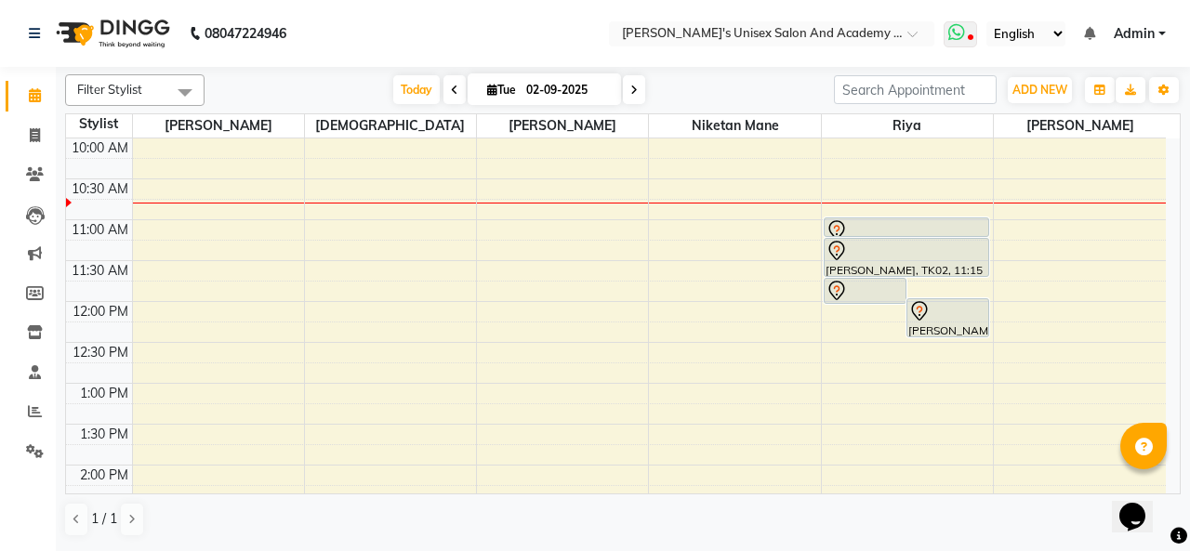
click at [967, 33] on span at bounding box center [959, 34] width 33 height 26
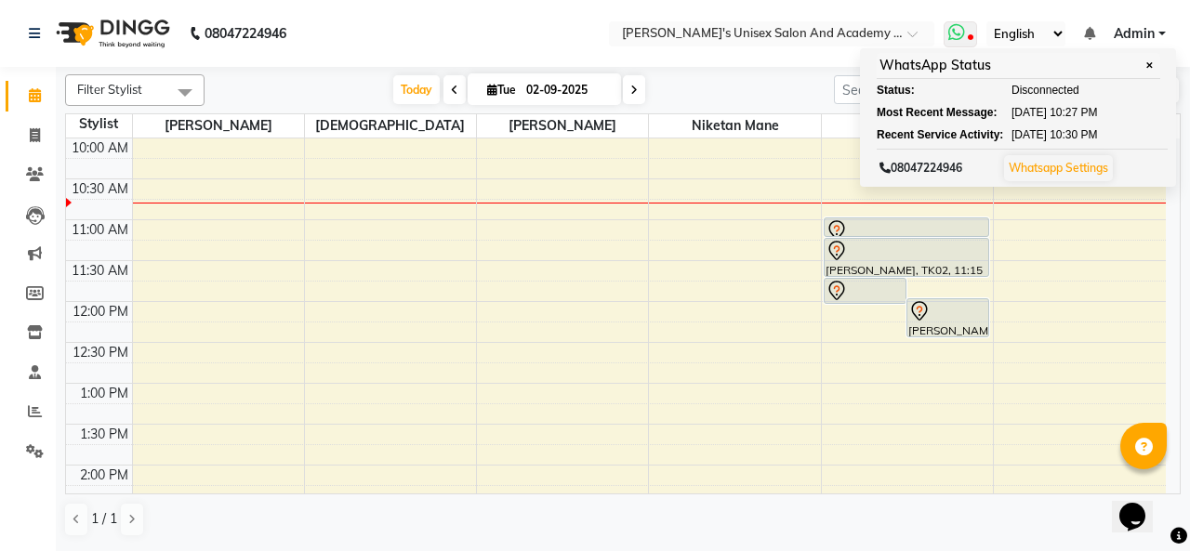
click at [971, 35] on icon at bounding box center [971, 38] width 6 height 9
